Goal: Task Accomplishment & Management: Complete application form

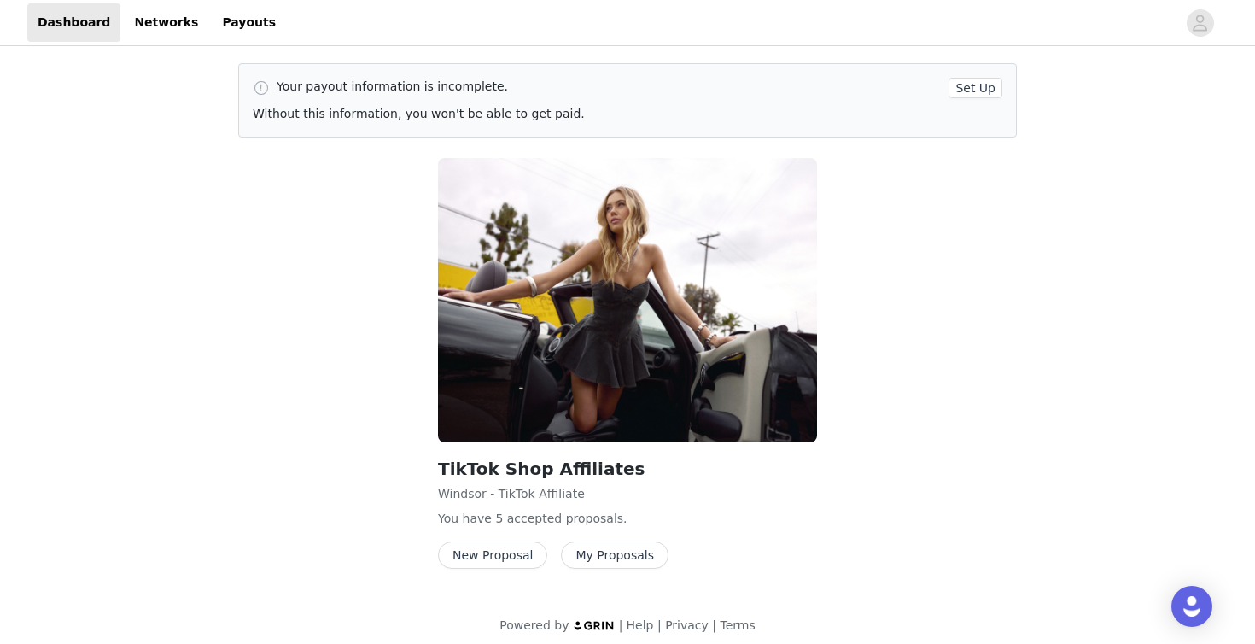
scroll to position [11, 0]
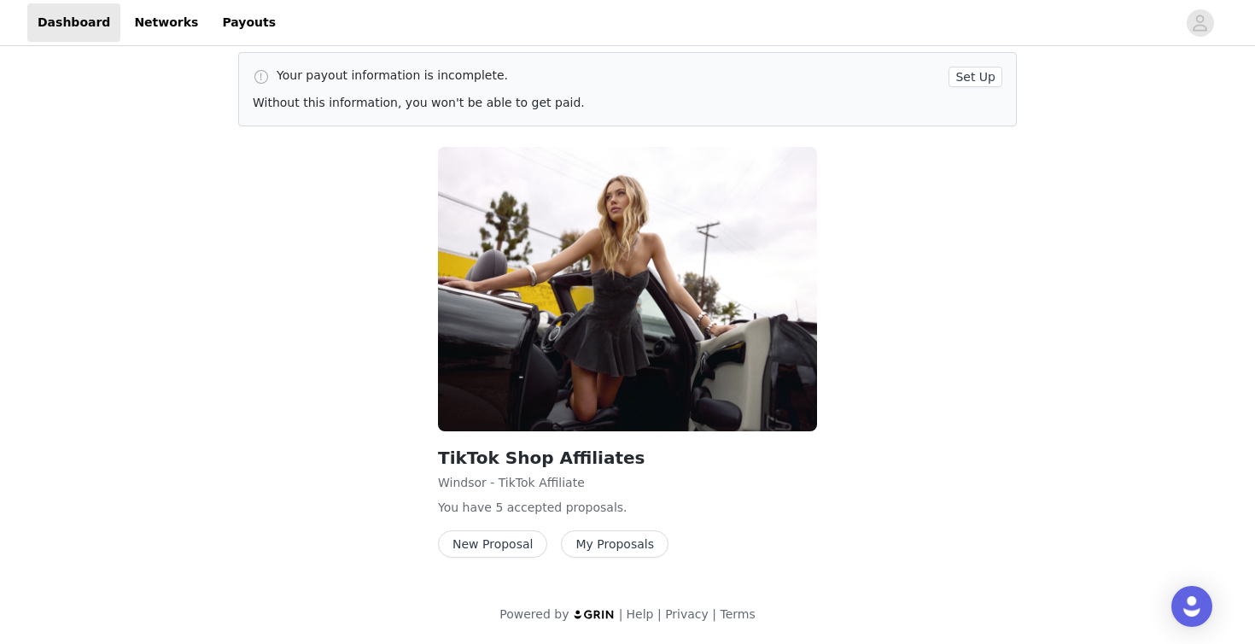
click at [478, 541] on button "New Proposal" at bounding box center [492, 543] width 109 height 27
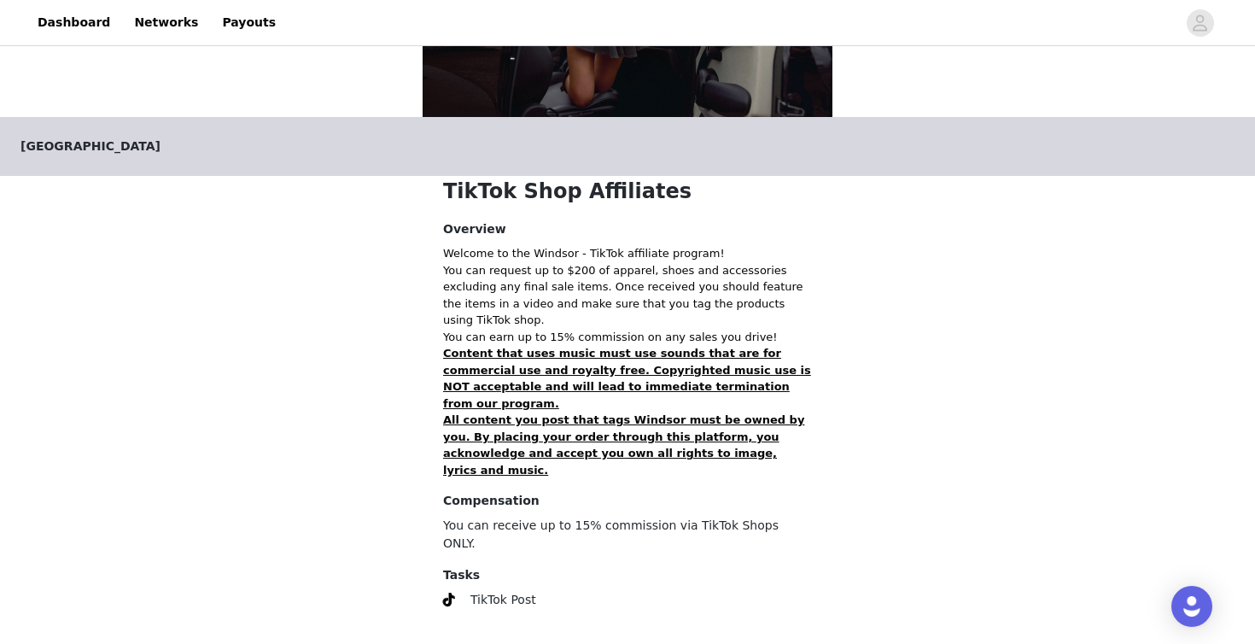
scroll to position [287, 0]
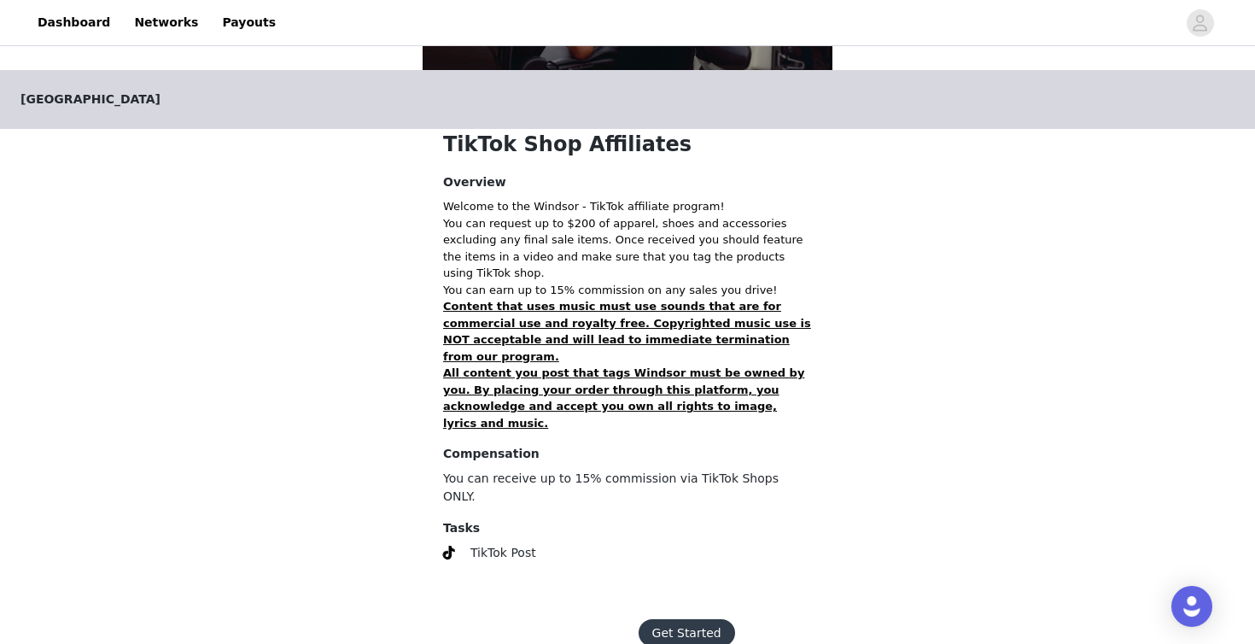
click at [530, 366] on strong "All content you post that tags Windsor must be owned by you. By placing your or…" at bounding box center [623, 397] width 361 height 63
click at [663, 619] on button "Get Started" at bounding box center [687, 632] width 97 height 27
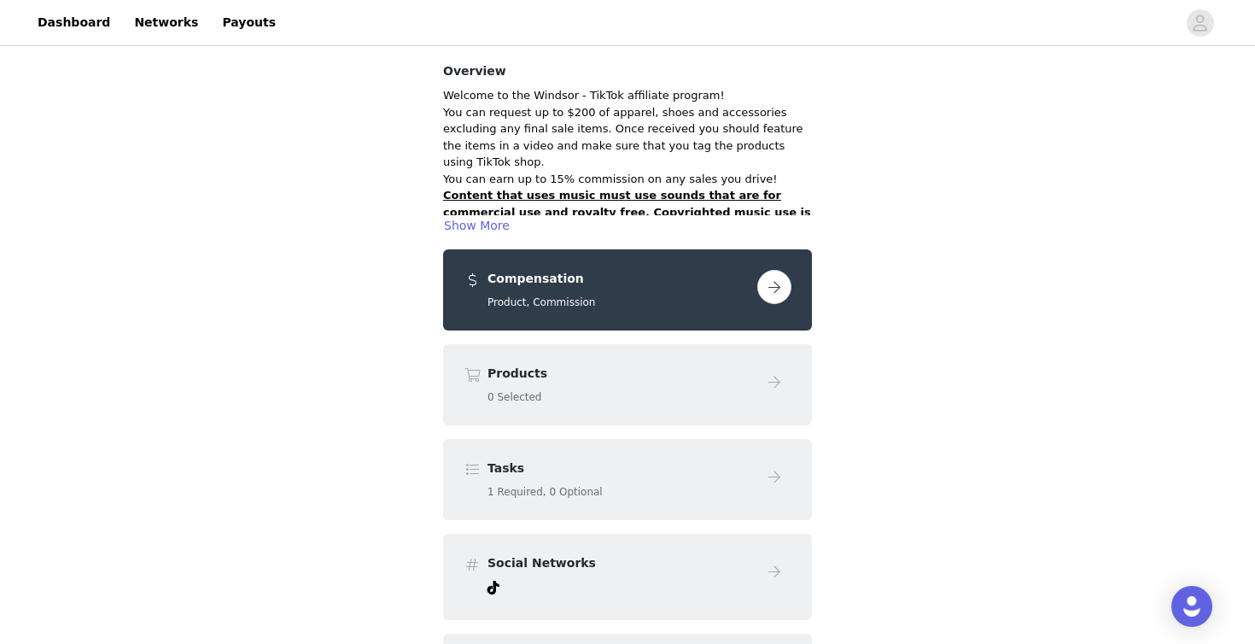
scroll to position [124, 0]
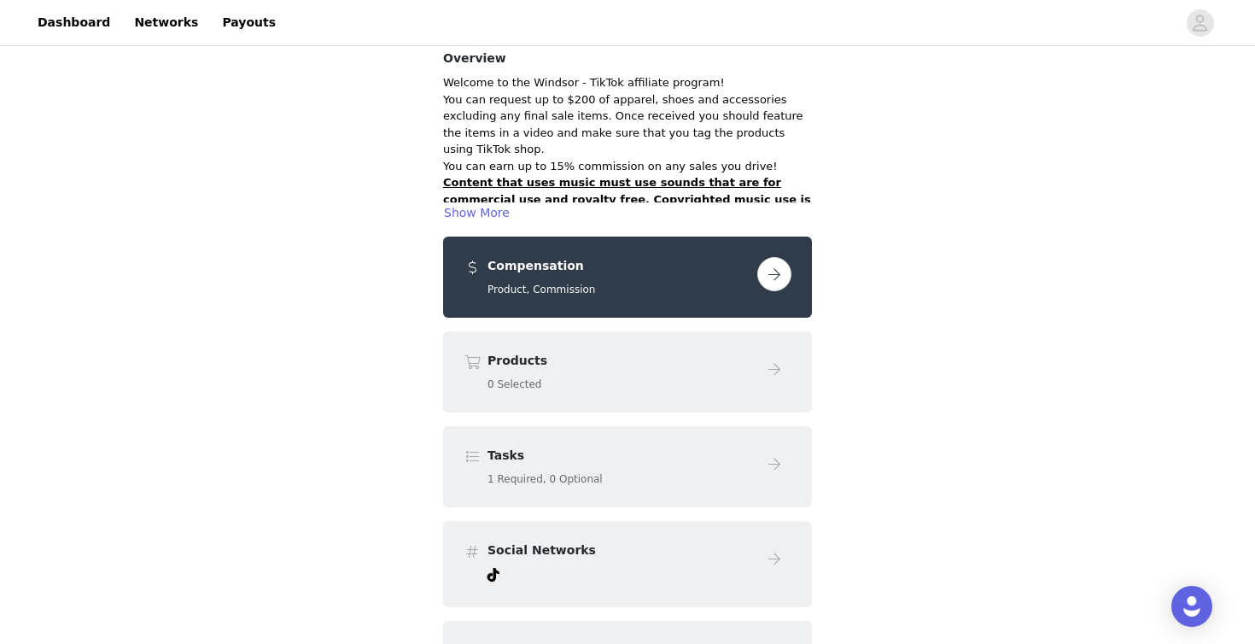
click at [772, 269] on button "button" at bounding box center [775, 274] width 34 height 34
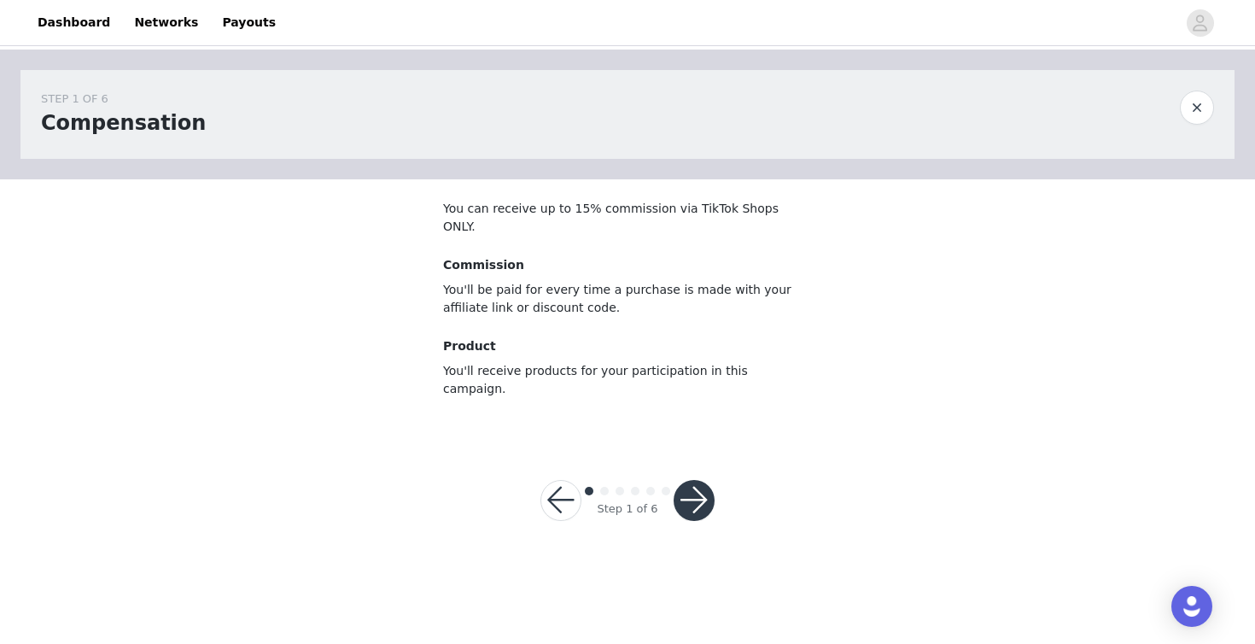
click at [702, 480] on button "button" at bounding box center [694, 500] width 41 height 41
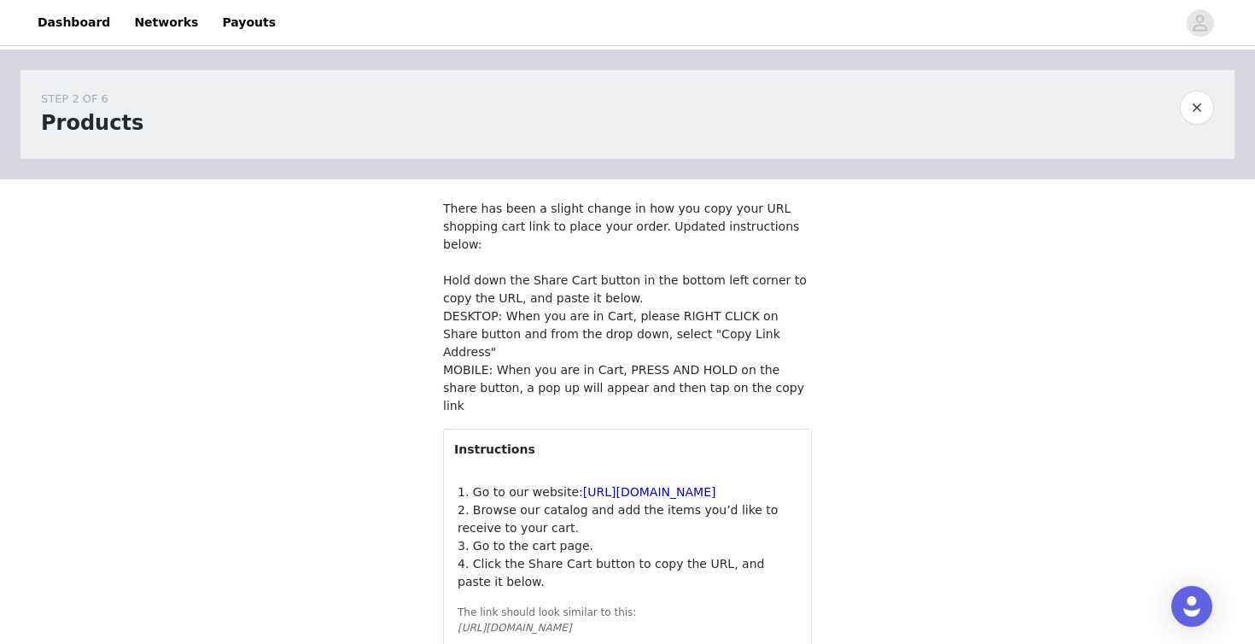
scroll to position [100, 0]
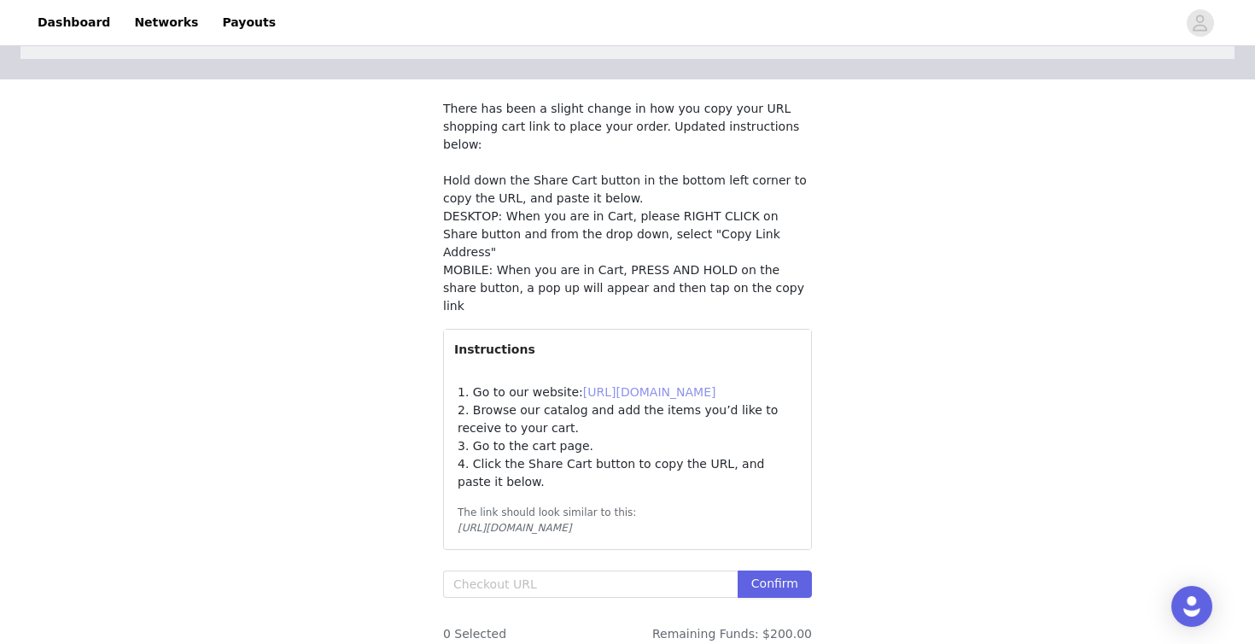
click at [629, 385] on link "[URL][DOMAIN_NAME]" at bounding box center [649, 392] width 133 height 14
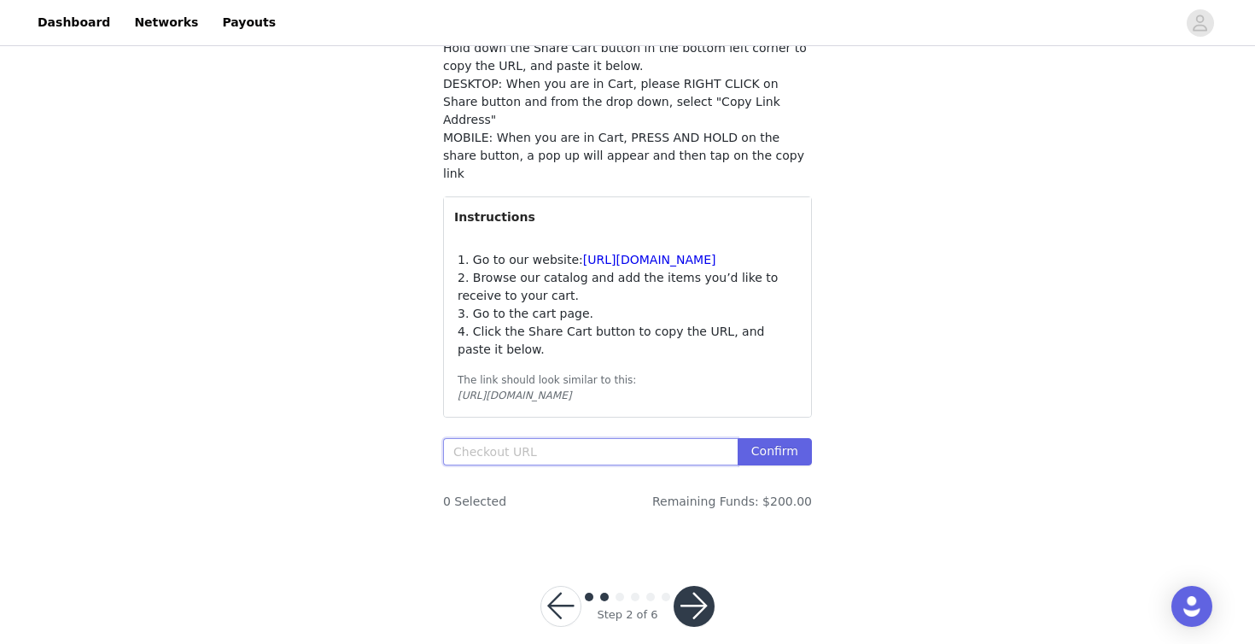
click at [668, 438] on input "text" at bounding box center [590, 451] width 295 height 27
paste input "[URL][DOMAIN_NAME]"
type input "[URL][DOMAIN_NAME]"
click at [799, 438] on button "Confirm" at bounding box center [775, 451] width 74 height 27
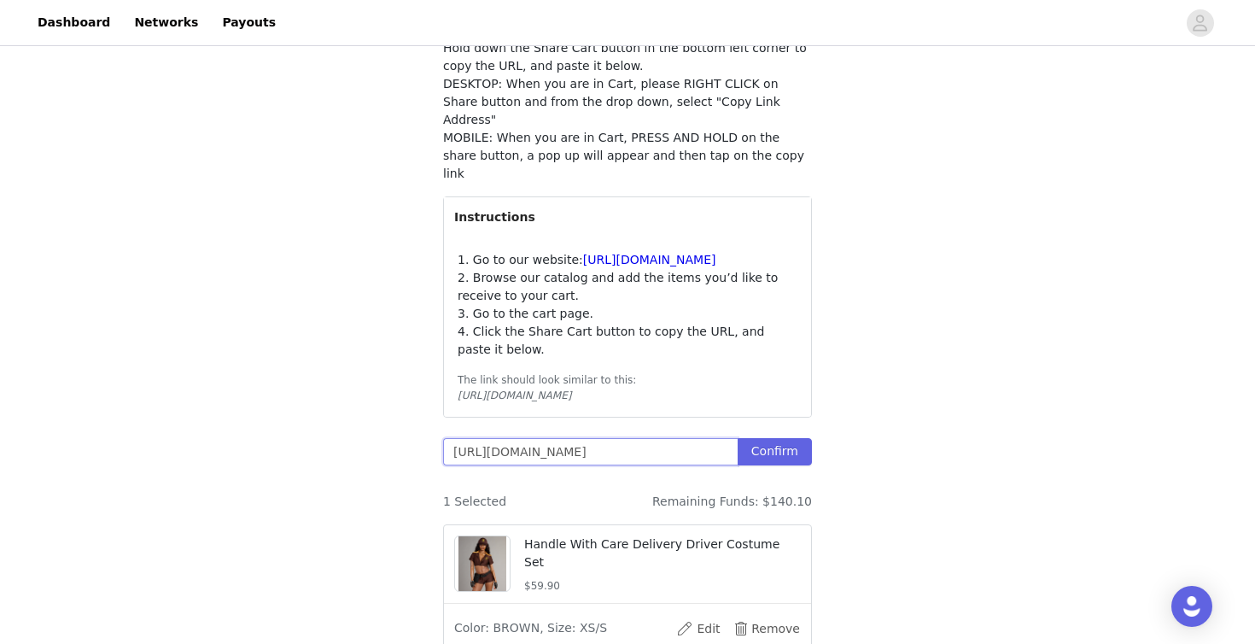
scroll to position [376, 0]
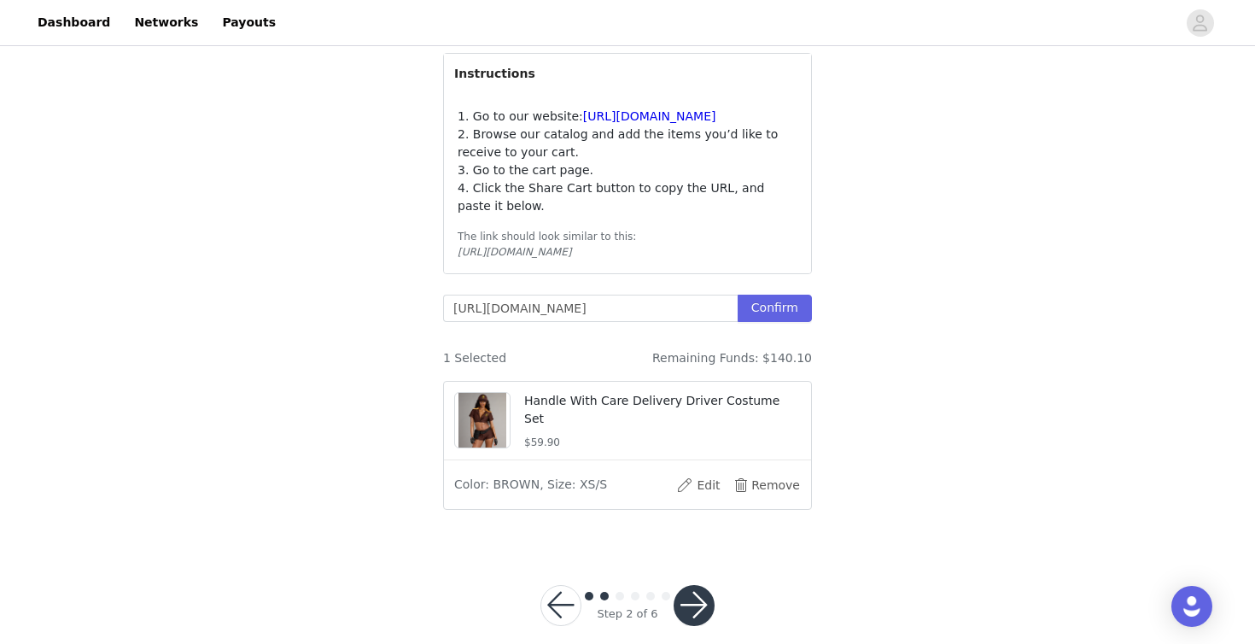
click at [705, 565] on div "Step 2 of 6" at bounding box center [627, 606] width 215 height 82
click at [691, 585] on button "button" at bounding box center [694, 605] width 41 height 41
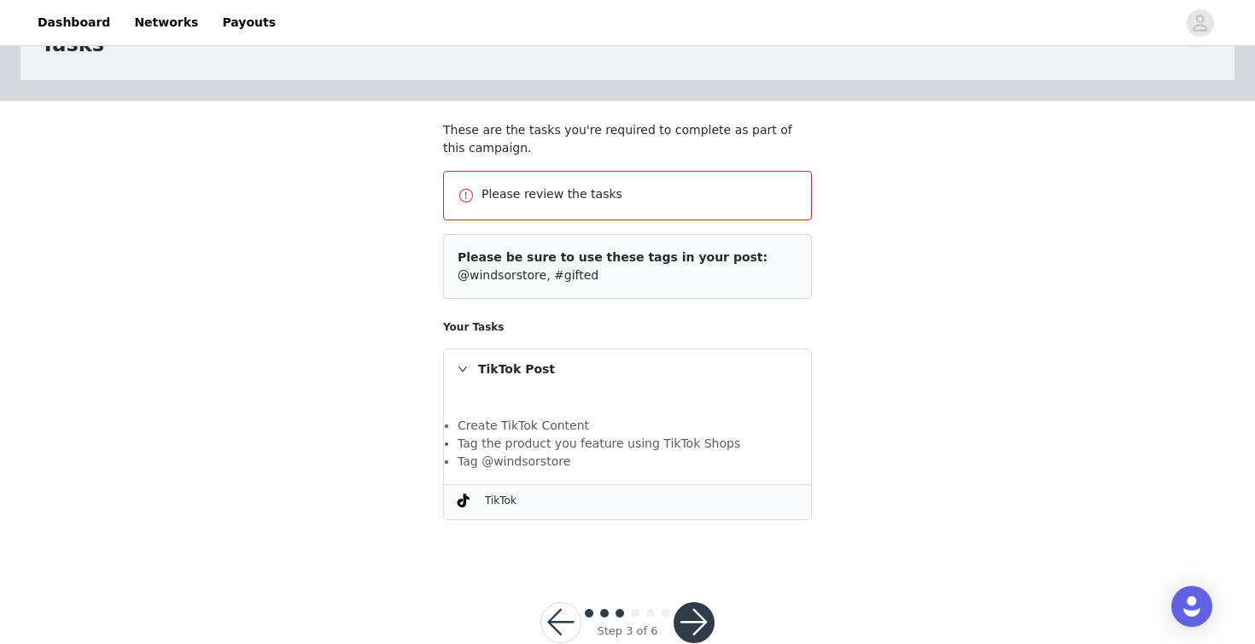
scroll to position [118, 0]
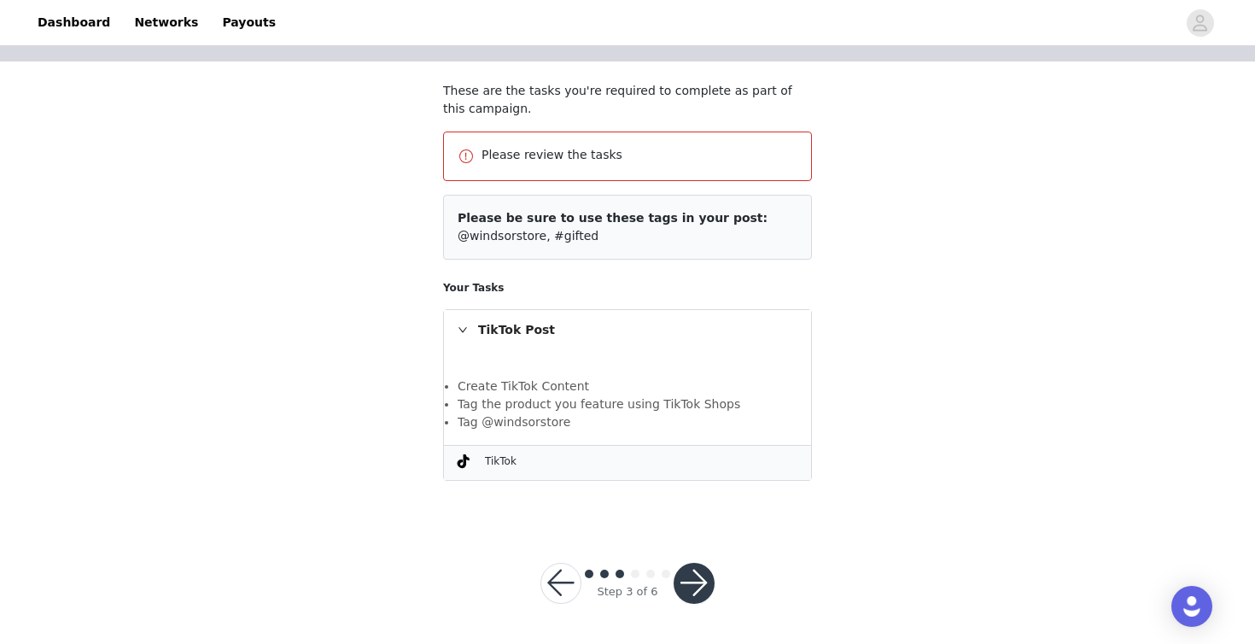
click at [696, 581] on button "button" at bounding box center [694, 583] width 41 height 41
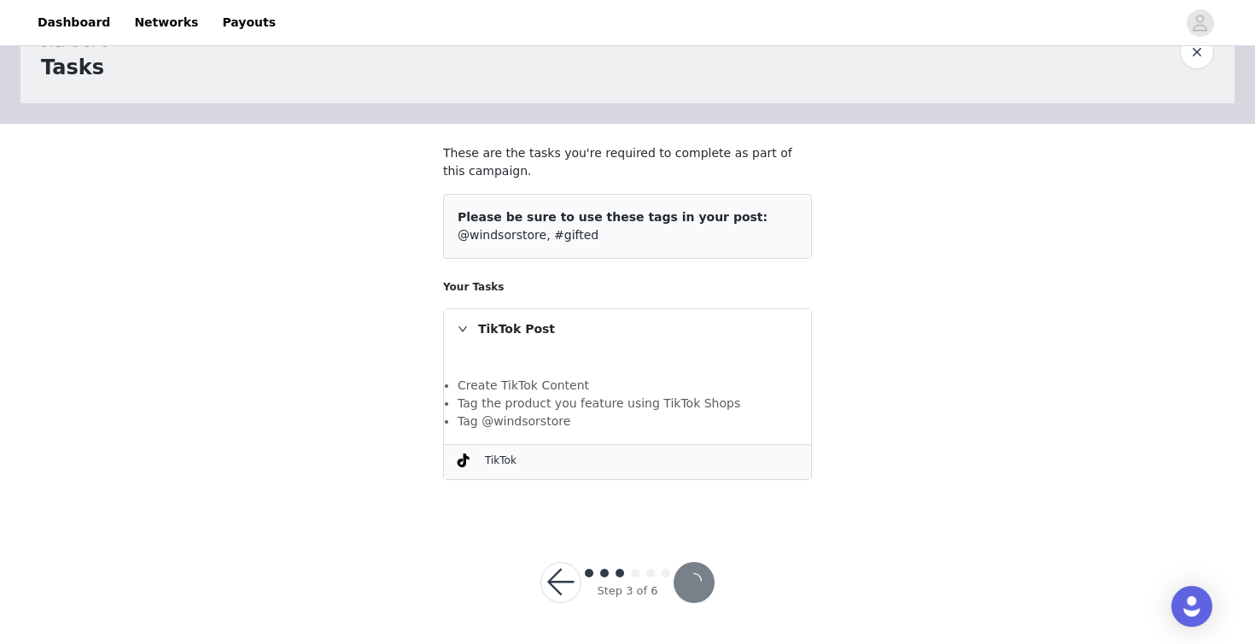
scroll to position [55, 0]
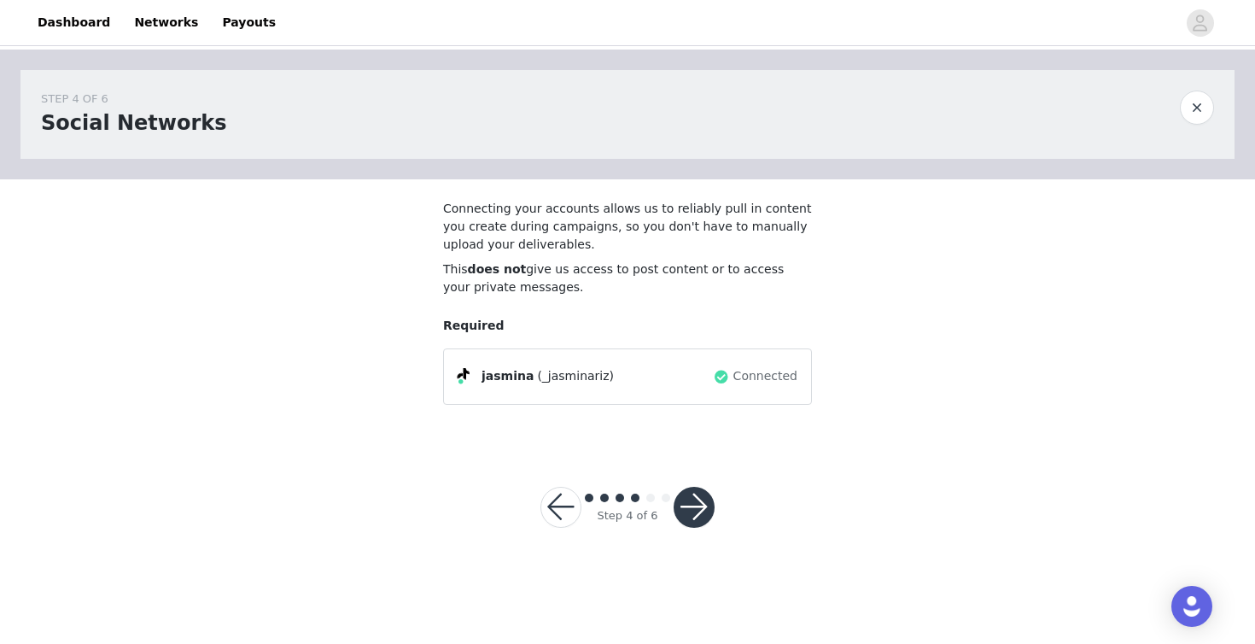
click at [688, 514] on button "button" at bounding box center [694, 507] width 41 height 41
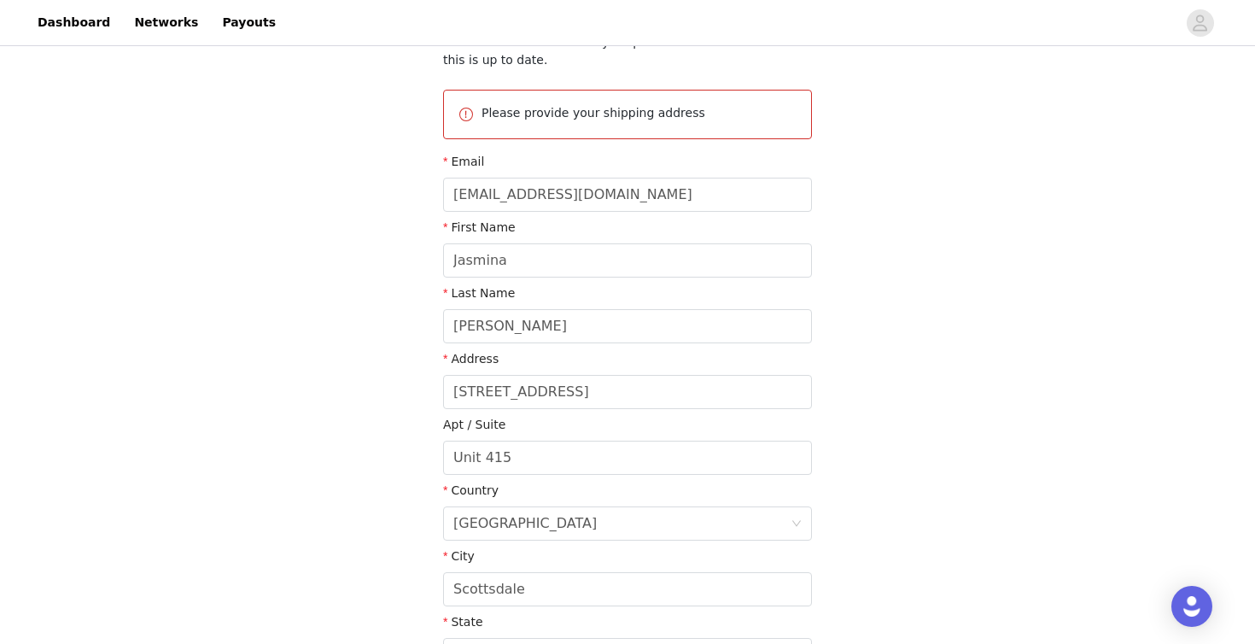
scroll to position [410, 0]
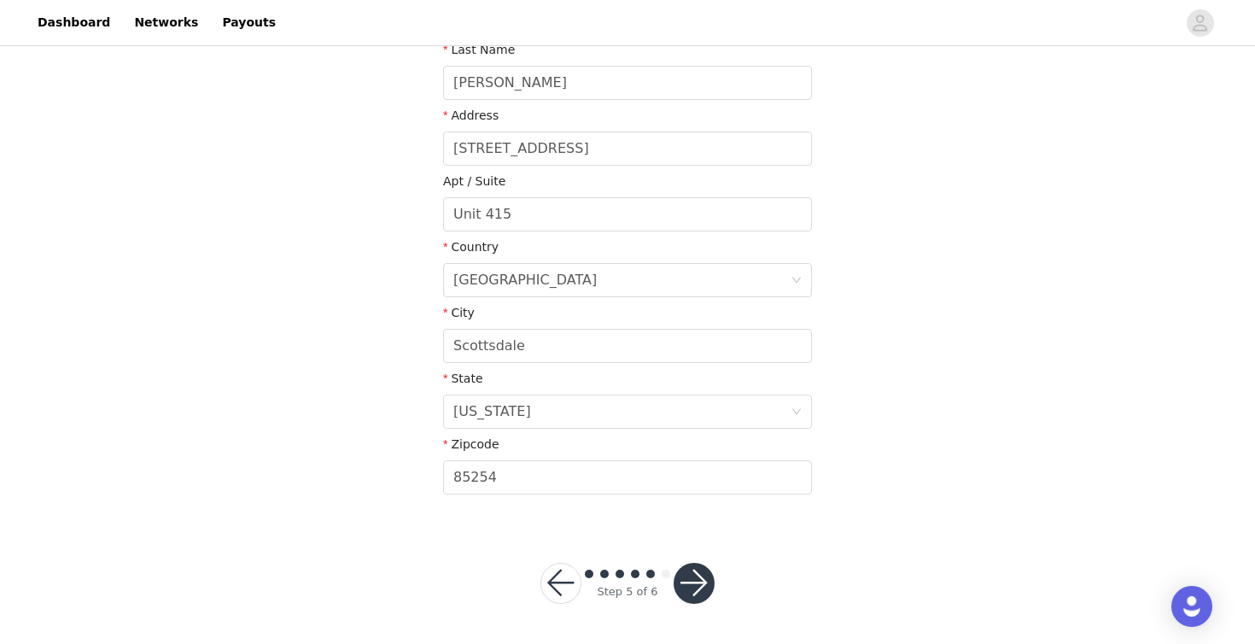
click at [699, 580] on button "button" at bounding box center [694, 583] width 41 height 41
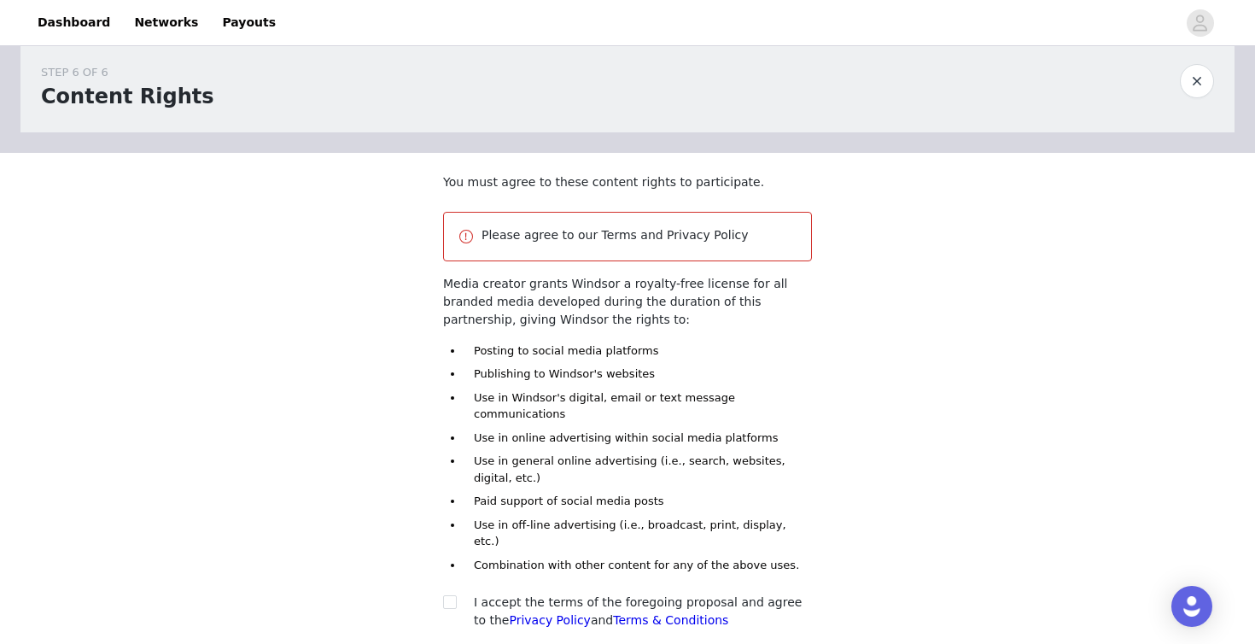
scroll to position [149, 0]
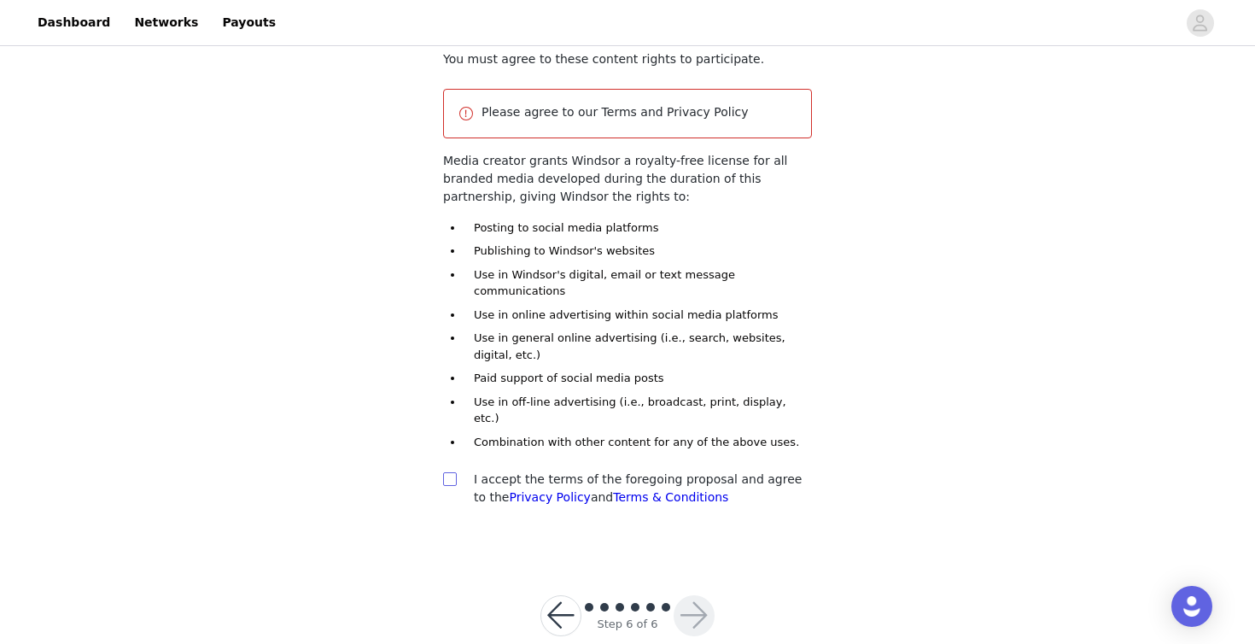
click at [445, 472] on input "checkbox" at bounding box center [449, 478] width 12 height 12
checkbox input "true"
click at [669, 600] on div at bounding box center [628, 608] width 92 height 17
click at [700, 595] on button "button" at bounding box center [694, 615] width 41 height 41
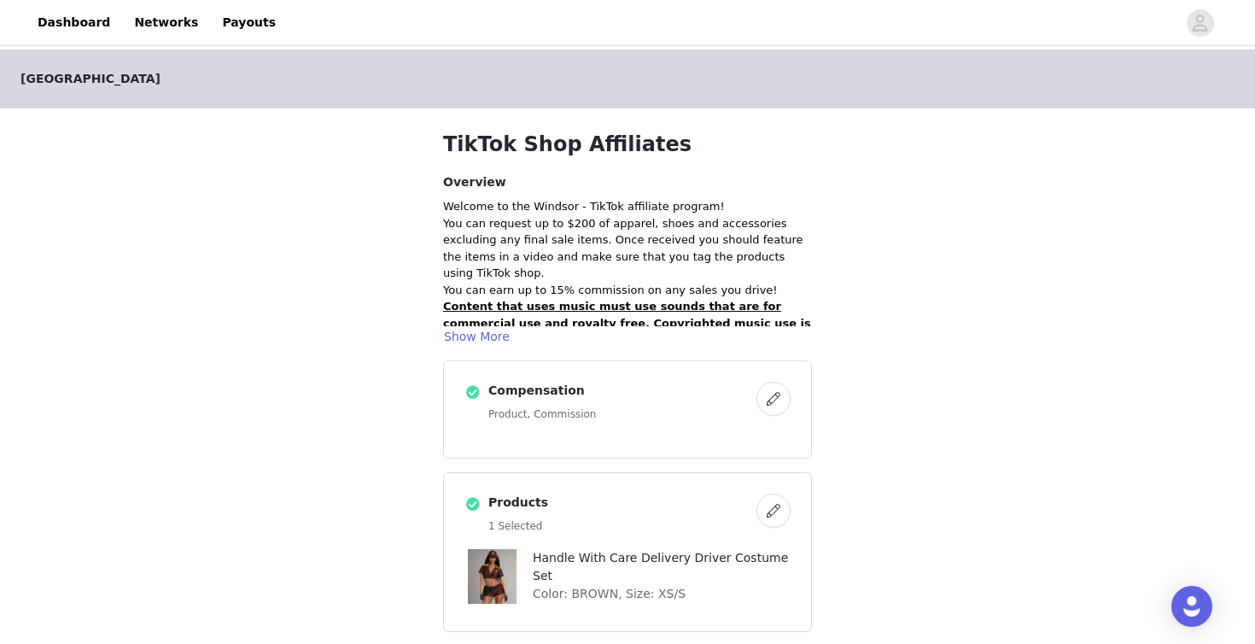
scroll to position [672, 0]
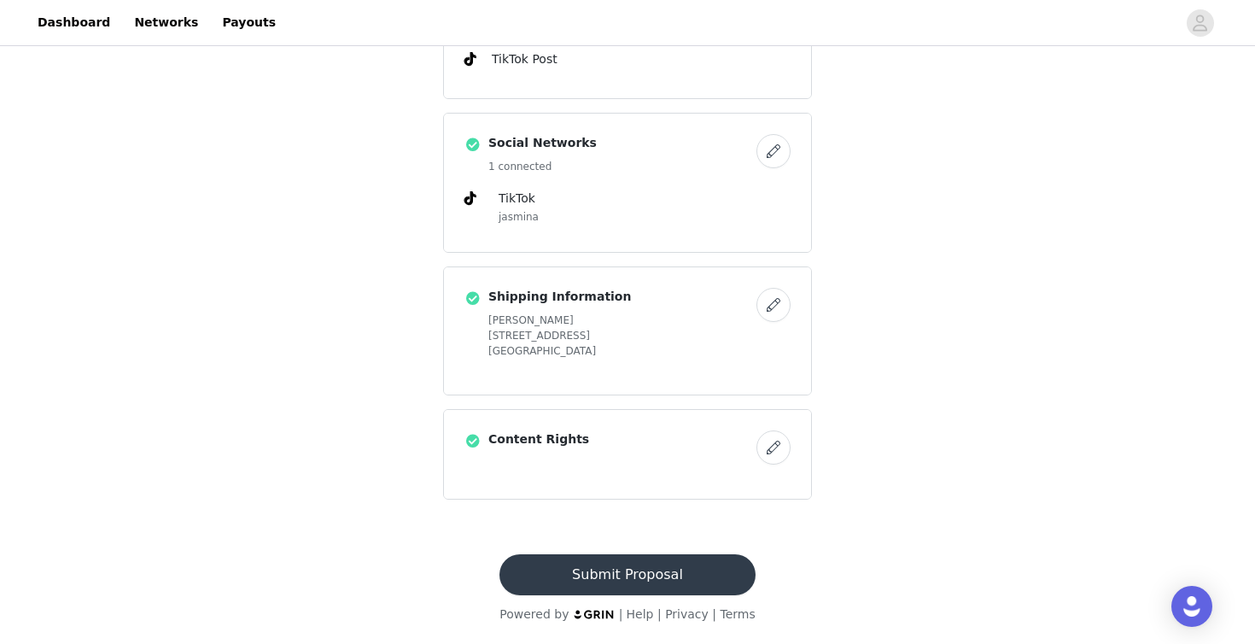
click at [636, 578] on button "Submit Proposal" at bounding box center [627, 574] width 255 height 41
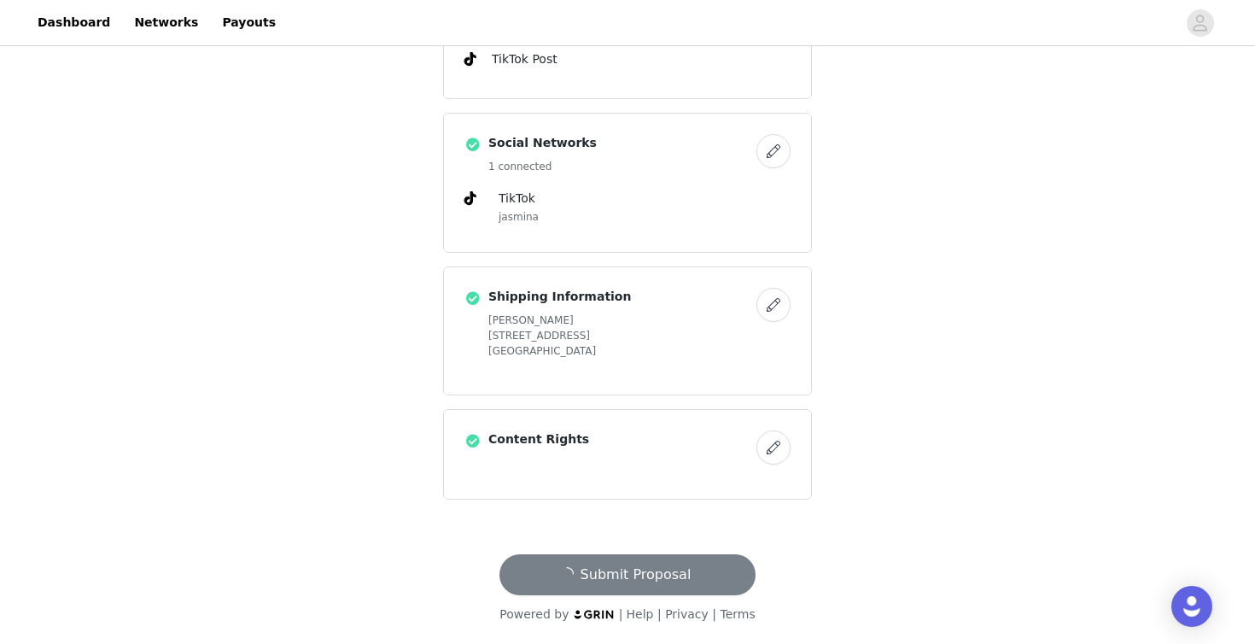
scroll to position [0, 0]
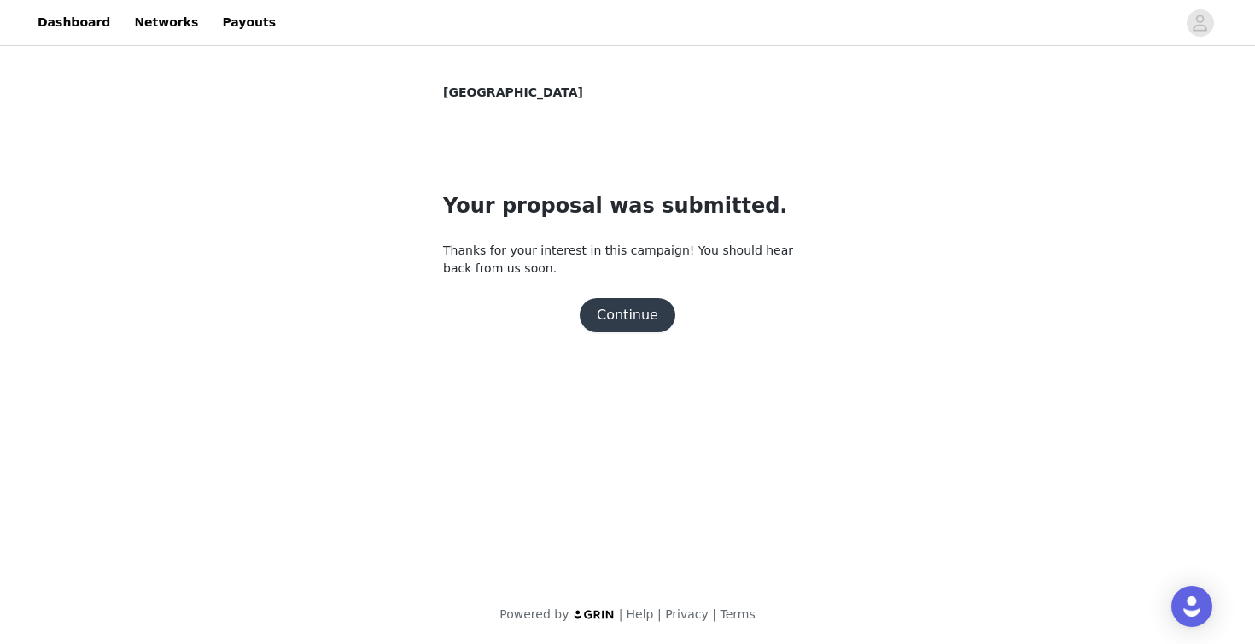
click at [639, 320] on button "Continue" at bounding box center [628, 315] width 96 height 34
